Goal: Task Accomplishment & Management: Manage account settings

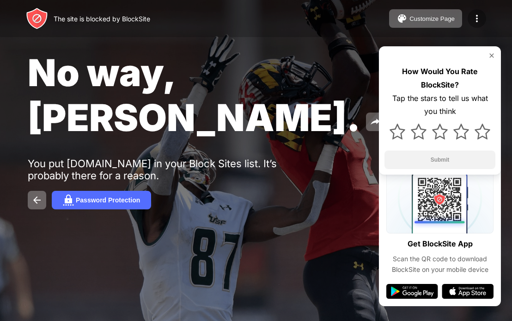
click at [479, 14] on img at bounding box center [477, 18] width 11 height 11
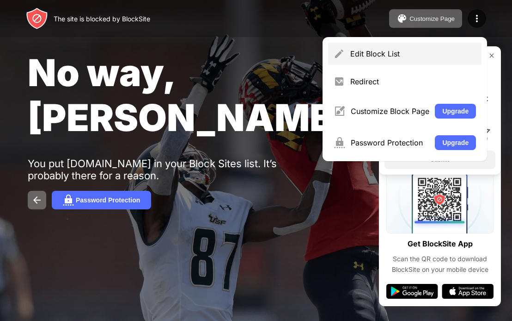
click at [348, 63] on div "Edit Block List" at bounding box center [405, 54] width 154 height 22
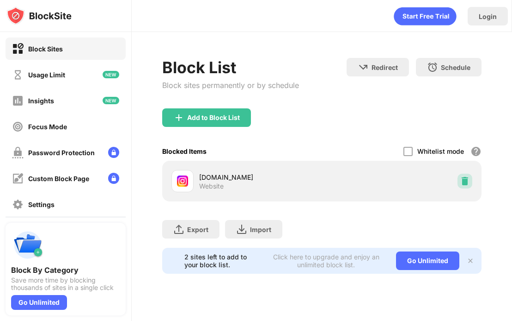
click at [465, 181] on img at bounding box center [465, 180] width 9 height 9
